Goal: Navigation & Orientation: Find specific page/section

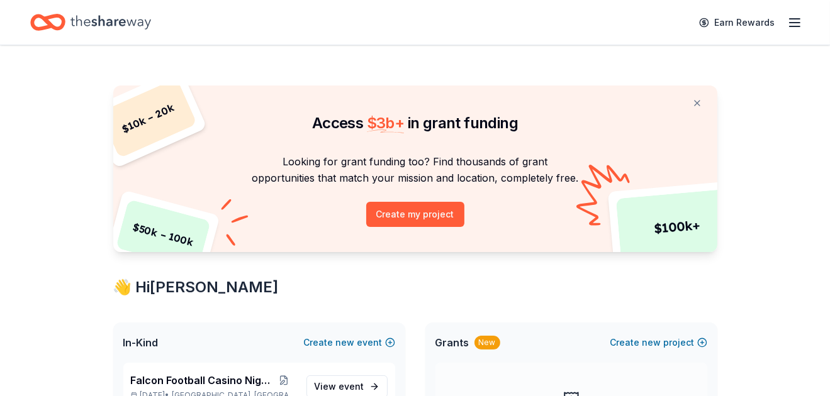
click at [130, 16] on icon "Home" at bounding box center [110, 22] width 81 height 26
click at [796, 30] on icon "button" at bounding box center [794, 22] width 15 height 15
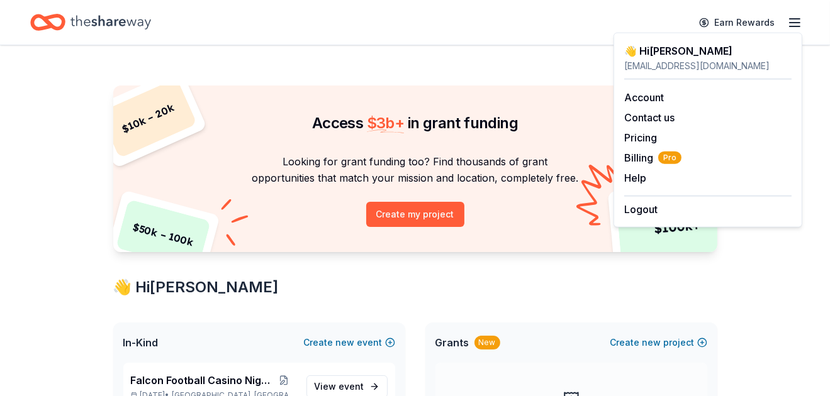
click at [665, 63] on div "[EMAIL_ADDRESS][DOMAIN_NAME]" at bounding box center [707, 65] width 167 height 15
click at [640, 95] on link "Account" at bounding box center [644, 97] width 40 height 13
click at [675, 52] on div "👋 Hi [PERSON_NAME]" at bounding box center [707, 50] width 167 height 15
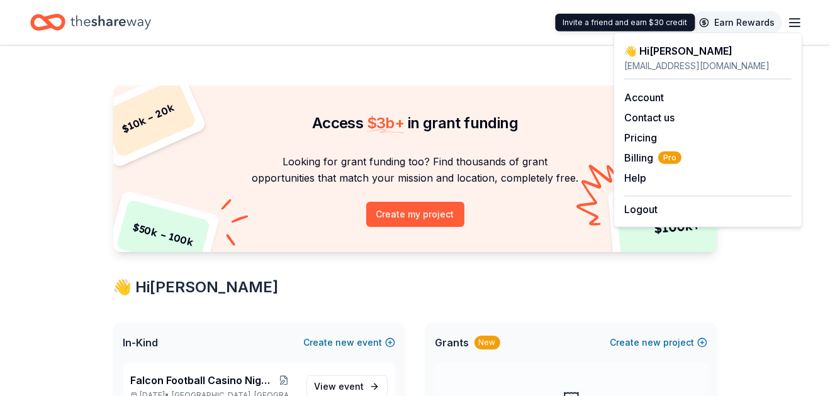
click at [742, 19] on link "Earn Rewards" at bounding box center [736, 22] width 91 height 23
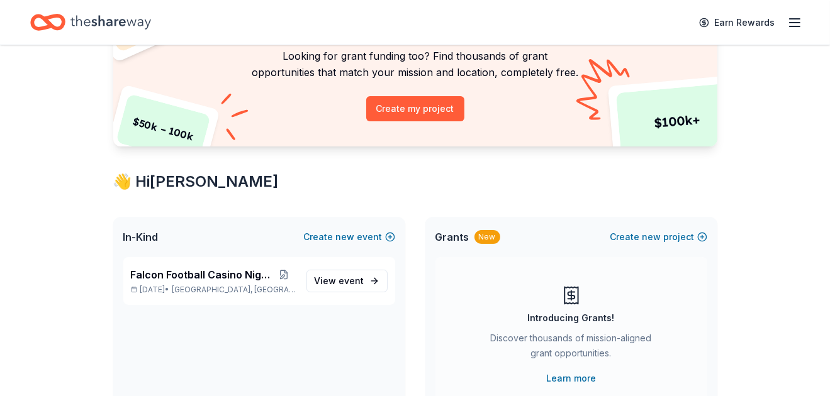
scroll to position [211, 0]
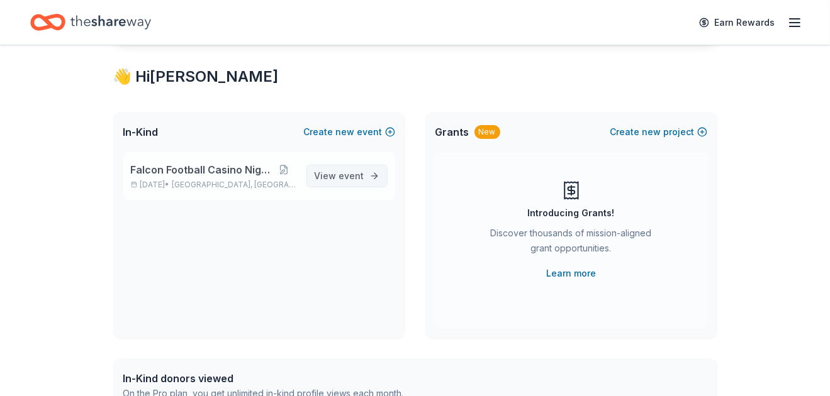
click at [349, 184] on link "View event" at bounding box center [346, 176] width 81 height 23
click at [371, 174] on link "View event" at bounding box center [346, 176] width 81 height 23
